Goal: Task Accomplishment & Management: Manage account settings

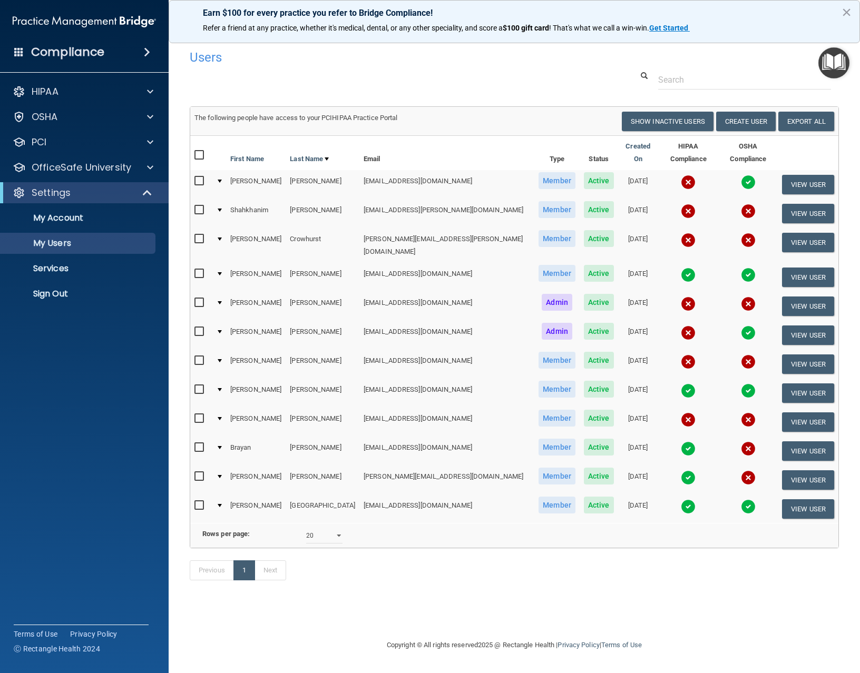
select select "20"
click at [80, 287] on link "Sign Out" at bounding box center [72, 293] width 166 height 21
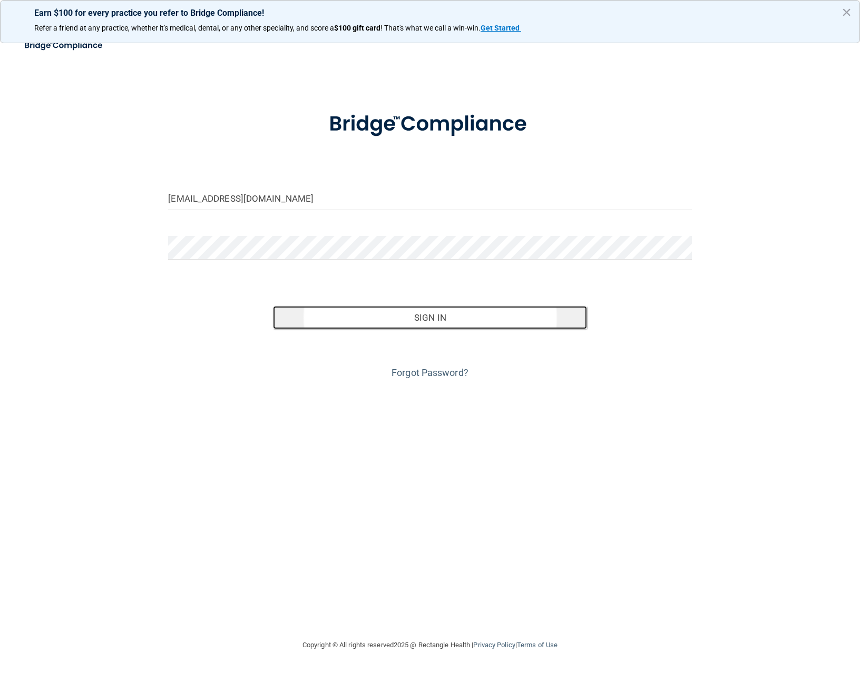
click at [427, 325] on button "Sign In" at bounding box center [430, 317] width 314 height 23
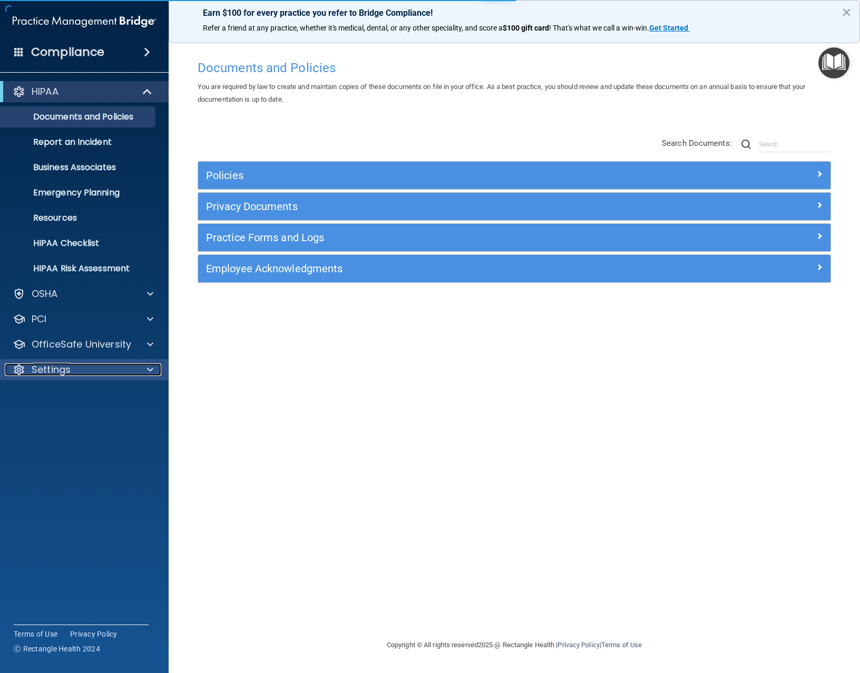
click at [48, 371] on p "Settings" at bounding box center [51, 370] width 39 height 13
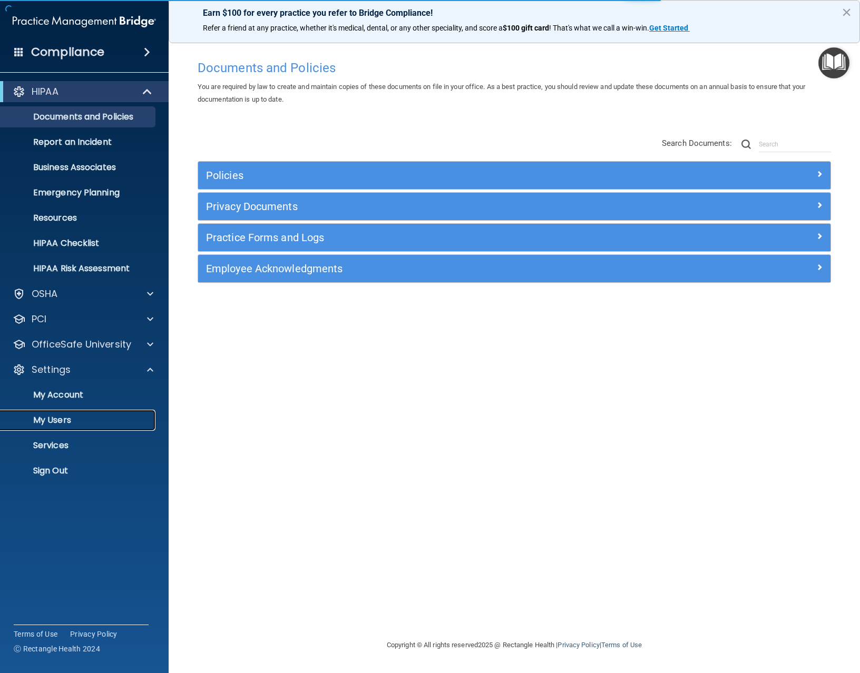
click at [53, 421] on p "My Users" at bounding box center [79, 420] width 144 height 11
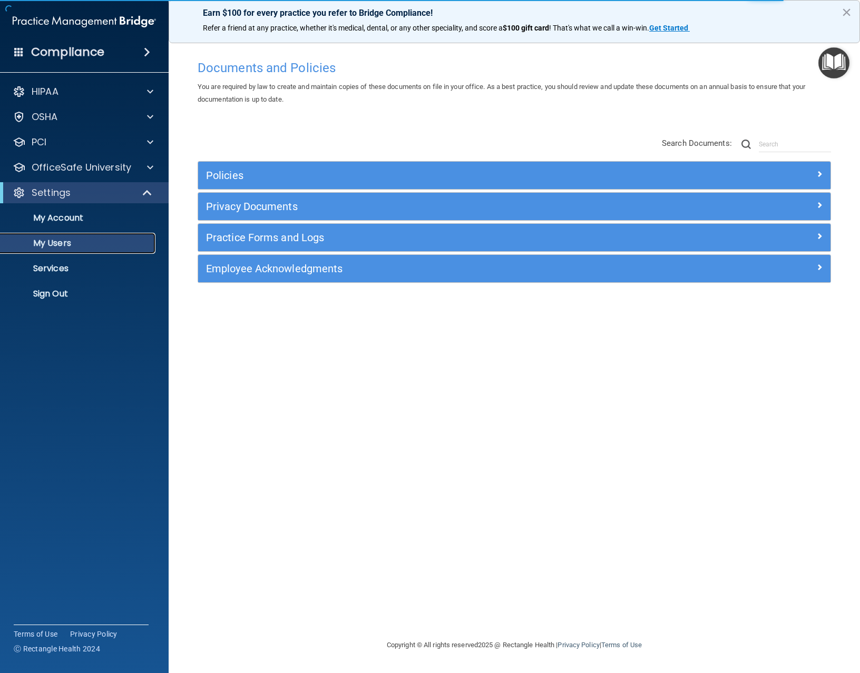
select select "20"
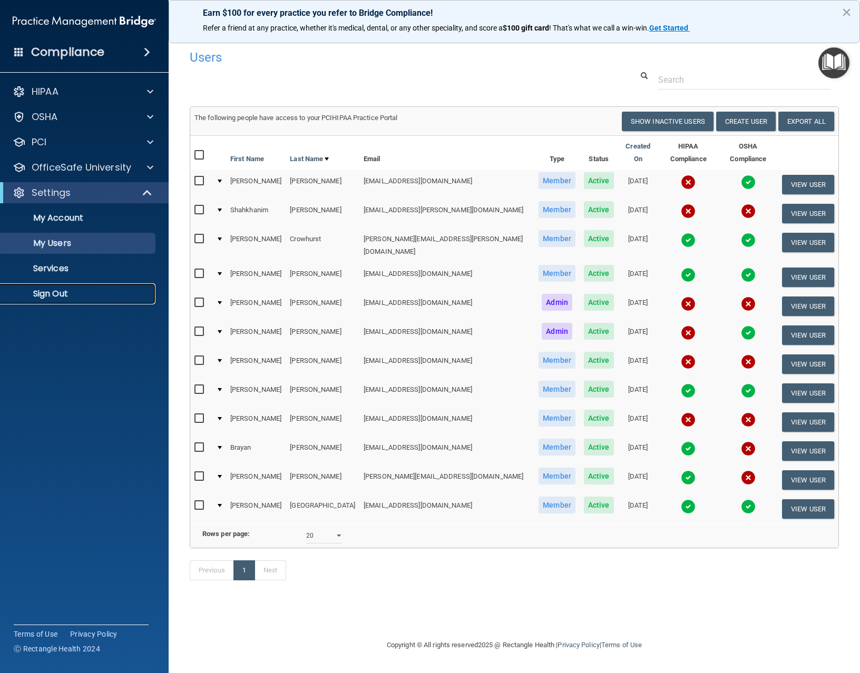
click at [67, 292] on p "Sign Out" at bounding box center [79, 294] width 144 height 11
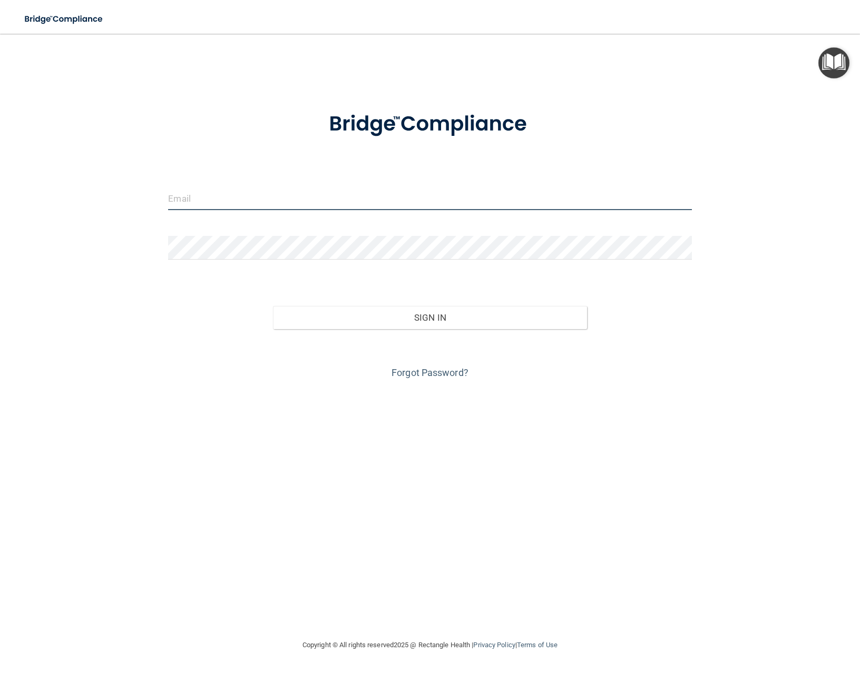
type input "[EMAIL_ADDRESS][DOMAIN_NAME]"
